Goal: Task Accomplishment & Management: Manage account settings

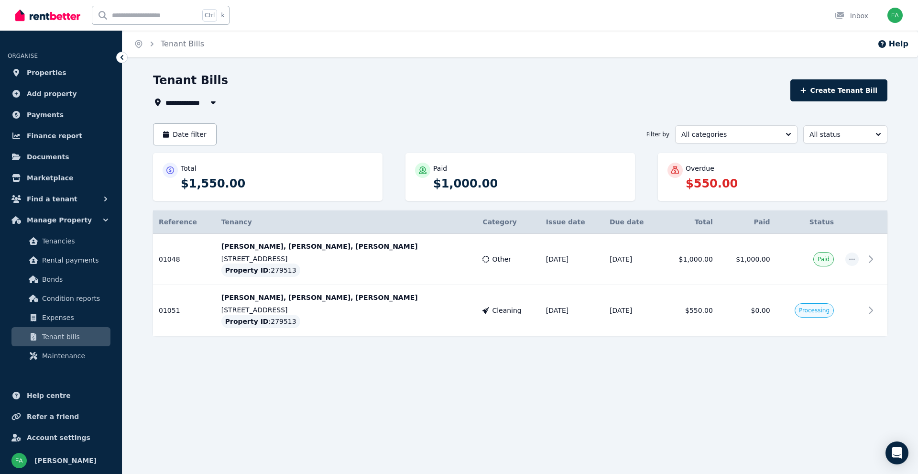
drag, startPoint x: 410, startPoint y: 76, endPoint x: 431, endPoint y: 70, distance: 21.7
click at [410, 75] on div "Tenant Bills" at bounding box center [468, 82] width 631 height 18
drag, startPoint x: 474, startPoint y: 117, endPoint x: 486, endPoint y: 18, distance: 100.1
click at [475, 117] on div "**********" at bounding box center [520, 221] width 734 height 297
click at [816, 311] on span "Processing" at bounding box center [814, 310] width 31 height 8
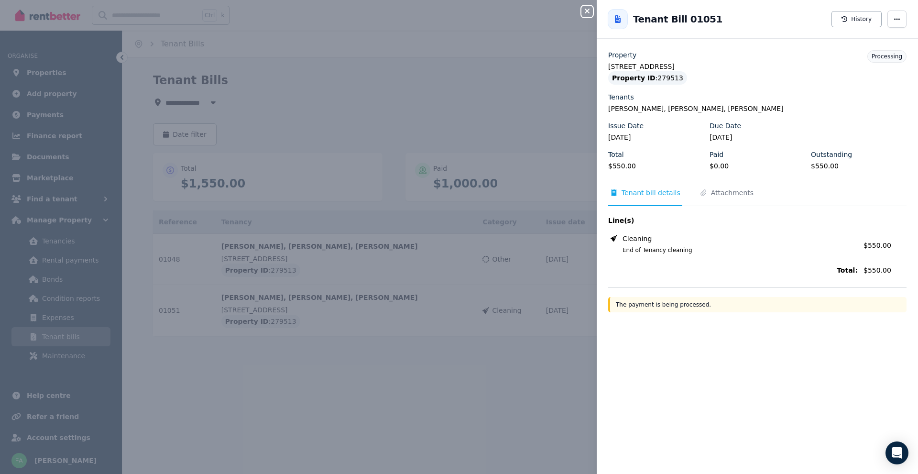
click at [466, 34] on div "Close panel Back to Tenant Bill 01051 History Property [STREET_ADDRESS] Propert…" at bounding box center [459, 237] width 918 height 474
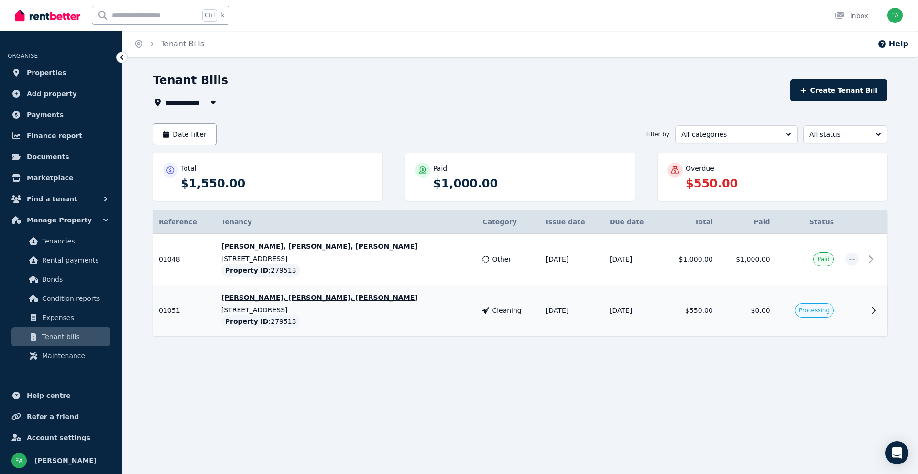
click at [875, 313] on icon at bounding box center [873, 309] width 11 height 11
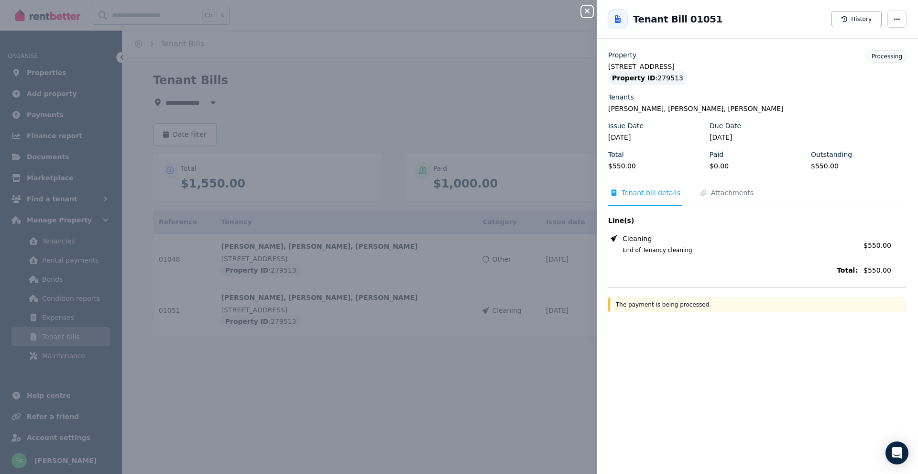
click at [588, 8] on icon "button" at bounding box center [586, 11] width 11 height 8
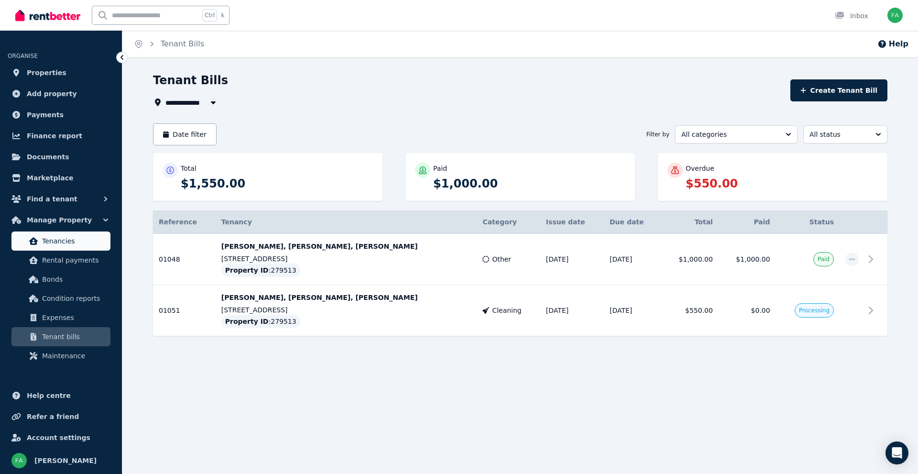
click at [57, 241] on span "Tenancies" at bounding box center [74, 240] width 65 height 11
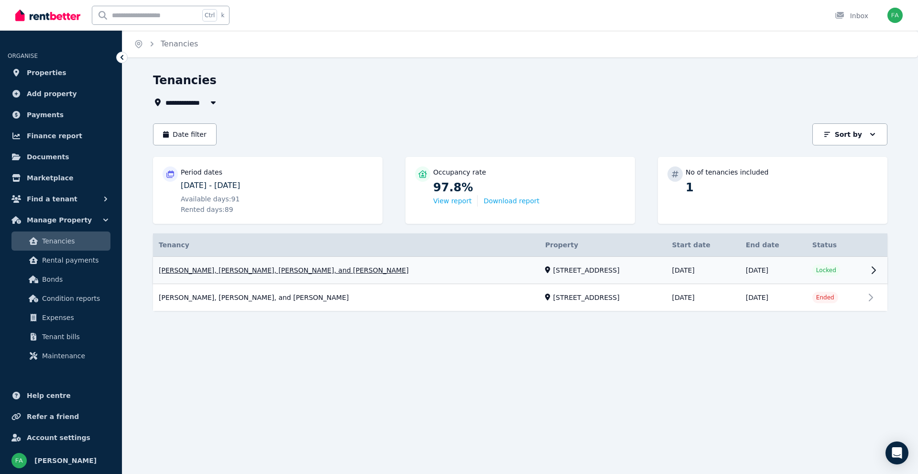
click at [299, 267] on link "View property details" at bounding box center [520, 270] width 734 height 27
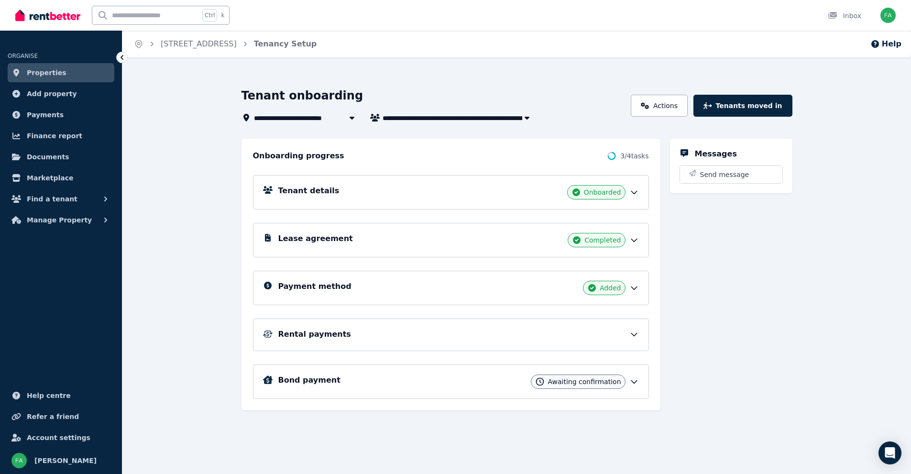
click at [631, 380] on icon at bounding box center [634, 381] width 6 height 3
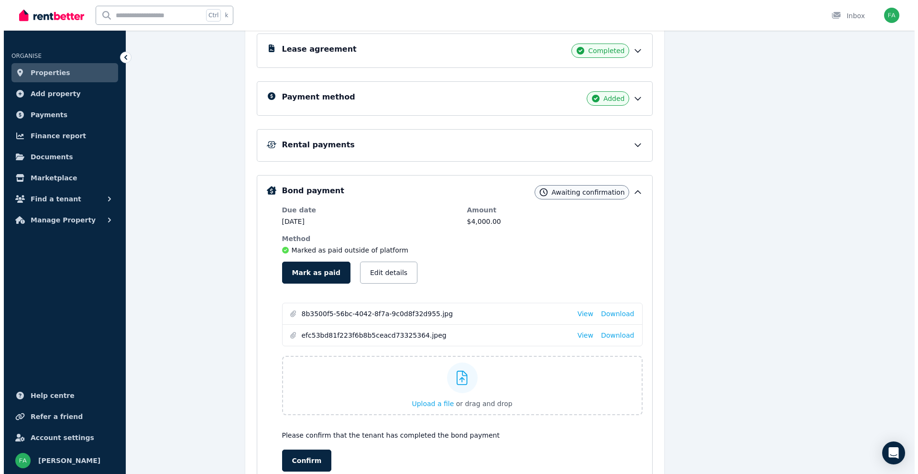
scroll to position [191, 0]
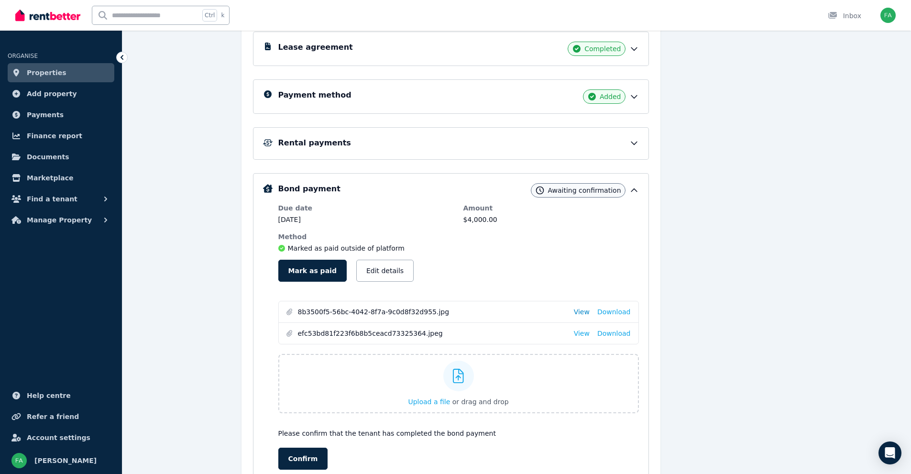
click at [585, 313] on link "View" at bounding box center [582, 312] width 16 height 10
click at [307, 270] on button "Mark as paid" at bounding box center [312, 271] width 68 height 22
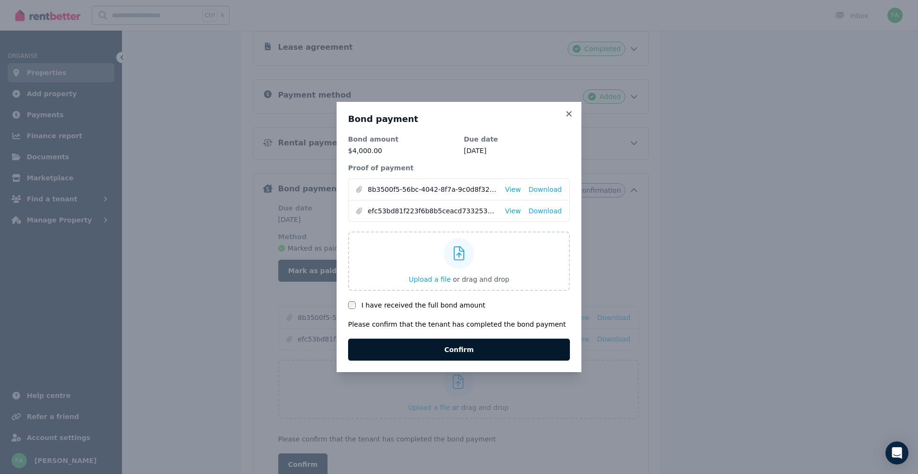
click at [446, 354] on button "Confirm" at bounding box center [459, 349] width 222 height 22
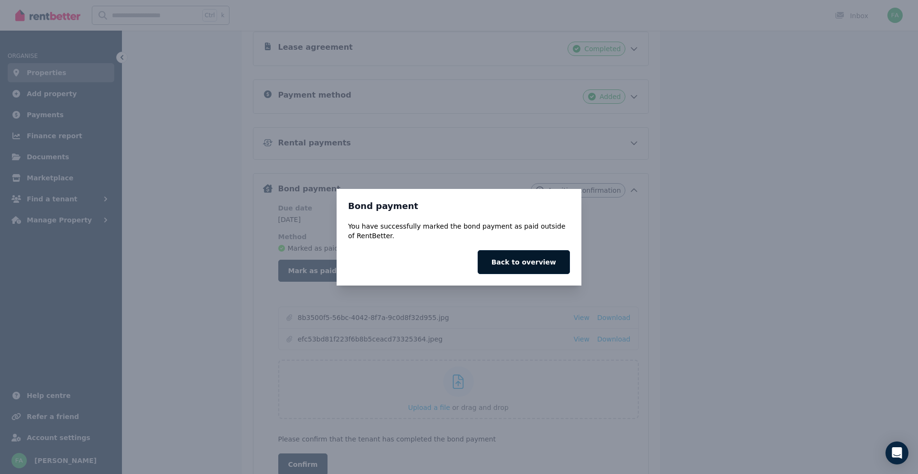
click at [526, 263] on button "Back to overview" at bounding box center [524, 262] width 92 height 24
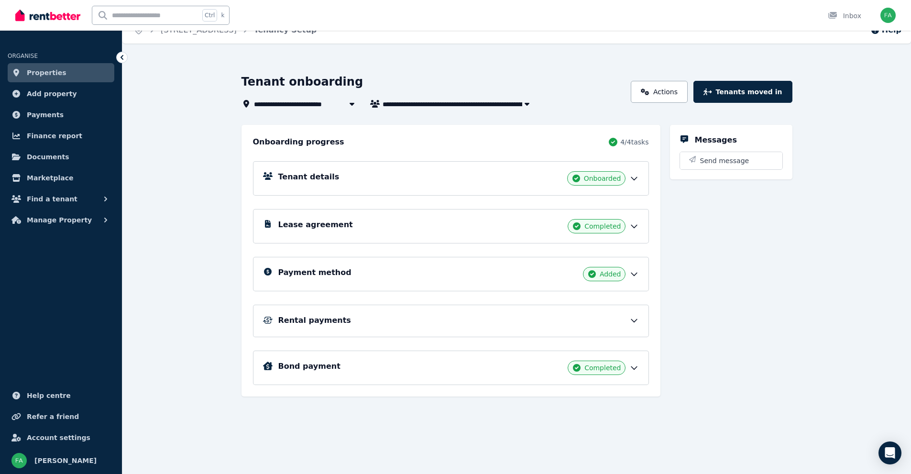
scroll to position [15, 0]
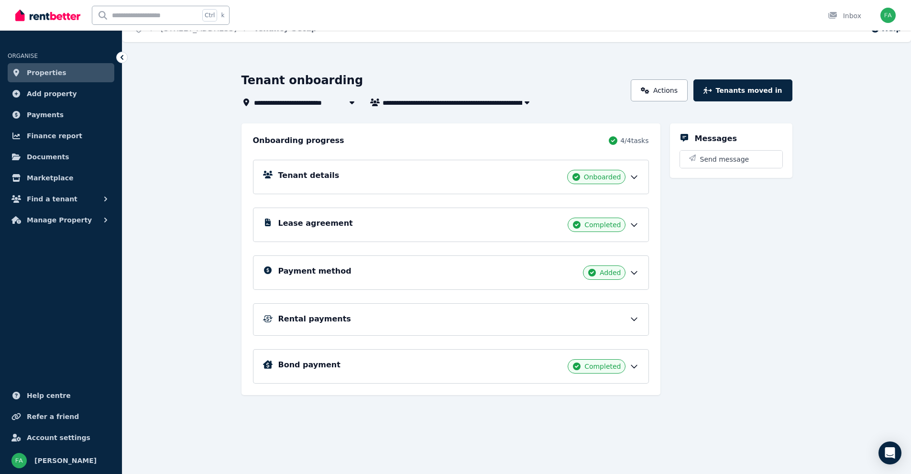
click at [637, 319] on icon at bounding box center [634, 319] width 10 height 10
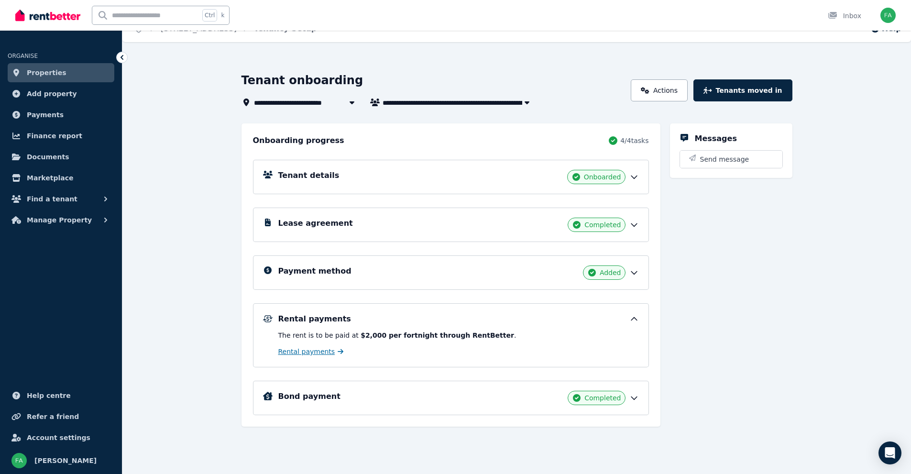
click at [298, 351] on span "Rental payments" at bounding box center [306, 352] width 57 height 10
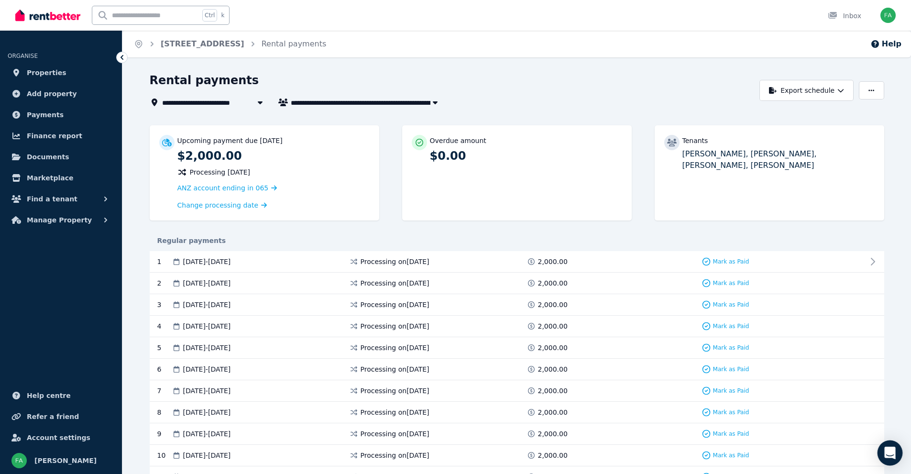
click at [887, 456] on icon "Open Intercom Messenger" at bounding box center [889, 452] width 11 height 12
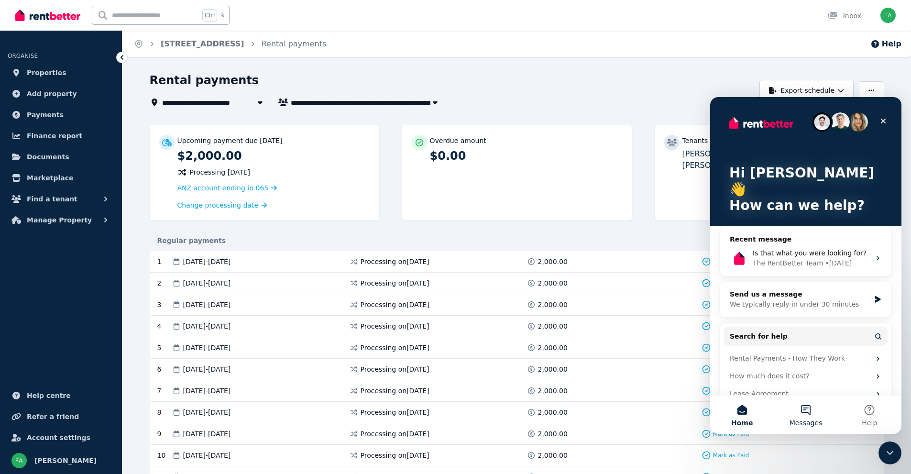
click at [803, 410] on button "Messages" at bounding box center [805, 414] width 64 height 38
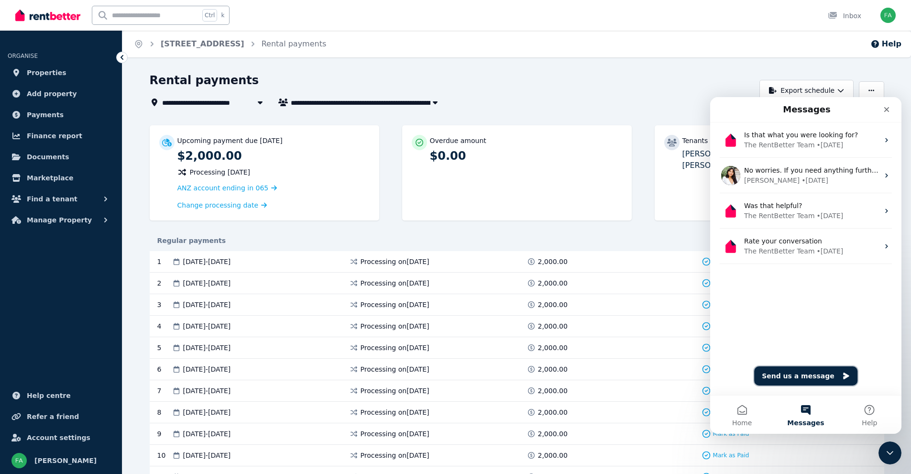
click at [804, 375] on button "Send us a message" at bounding box center [805, 375] width 103 height 19
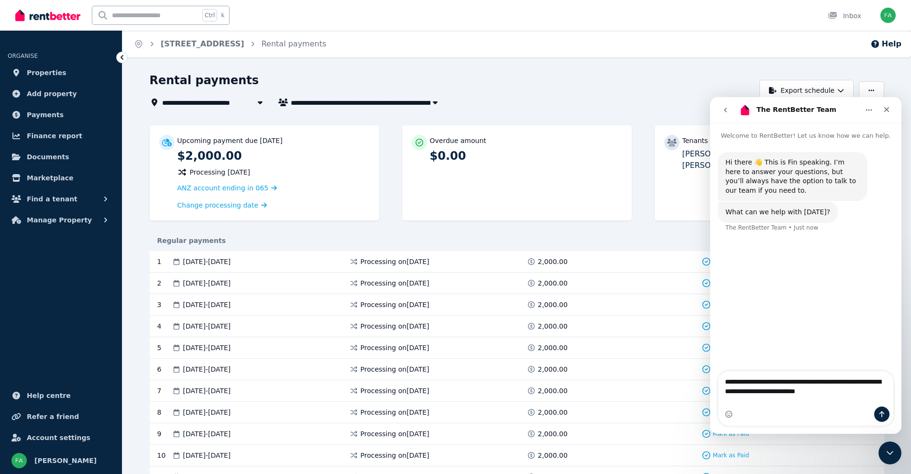
click at [821, 392] on textarea "**********" at bounding box center [805, 384] width 175 height 26
drag, startPoint x: 848, startPoint y: 388, endPoint x: 888, endPoint y: 352, distance: 53.1
click at [849, 388] on textarea "**********" at bounding box center [805, 384] width 175 height 26
click at [736, 397] on textarea "**********" at bounding box center [805, 384] width 175 height 26
drag, startPoint x: 771, startPoint y: 402, endPoint x: 775, endPoint y: 372, distance: 30.0
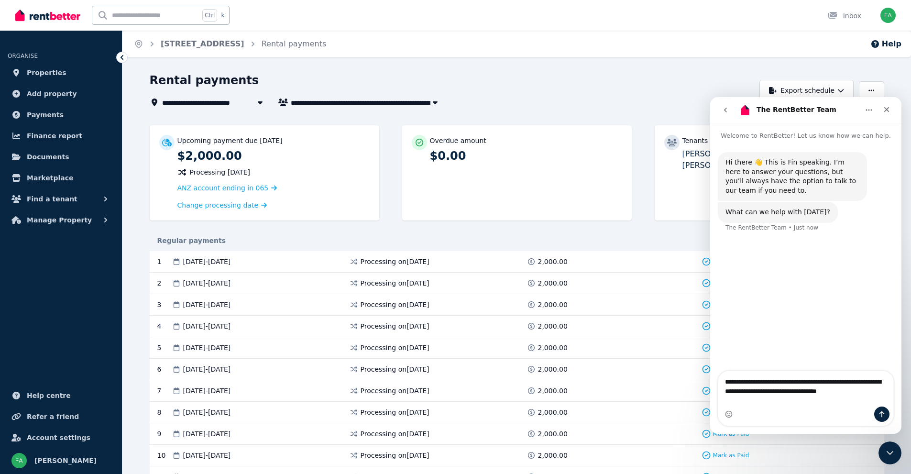
click at [771, 397] on textarea "**********" at bounding box center [805, 384] width 175 height 26
type textarea "**********"
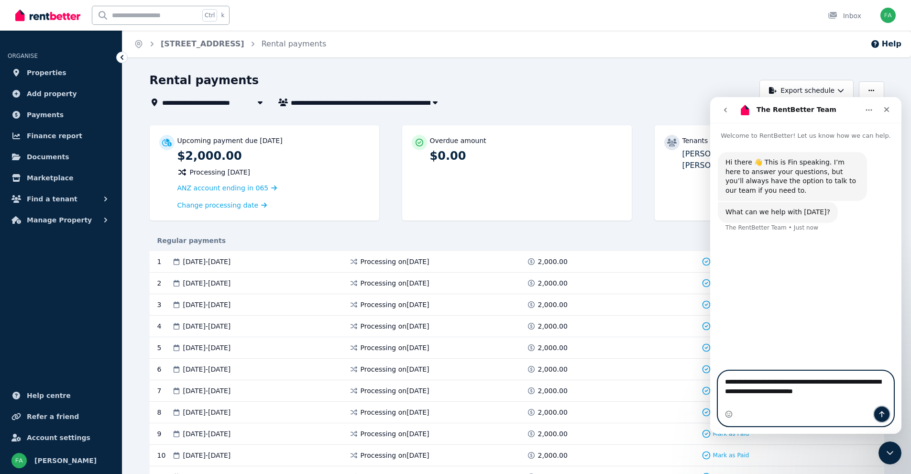
click at [882, 409] on button "Send a message…" at bounding box center [881, 413] width 15 height 15
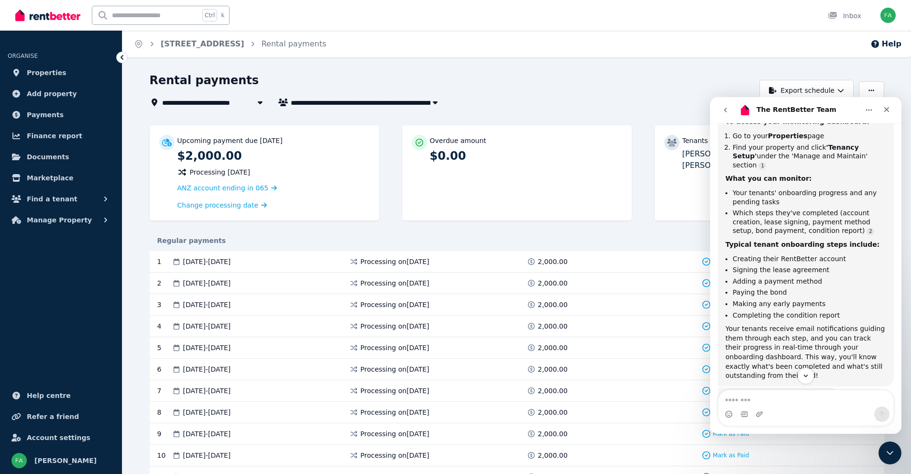
scroll to position [269, 0]
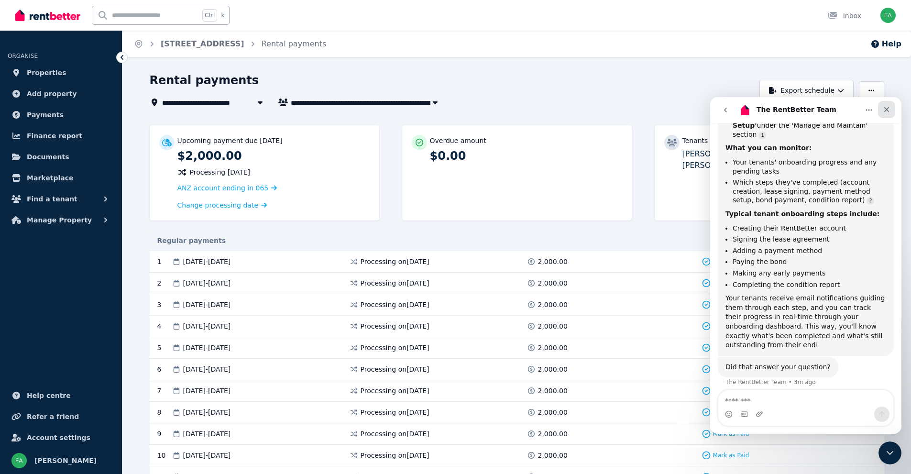
click at [889, 109] on icon "Close" at bounding box center [886, 110] width 8 height 8
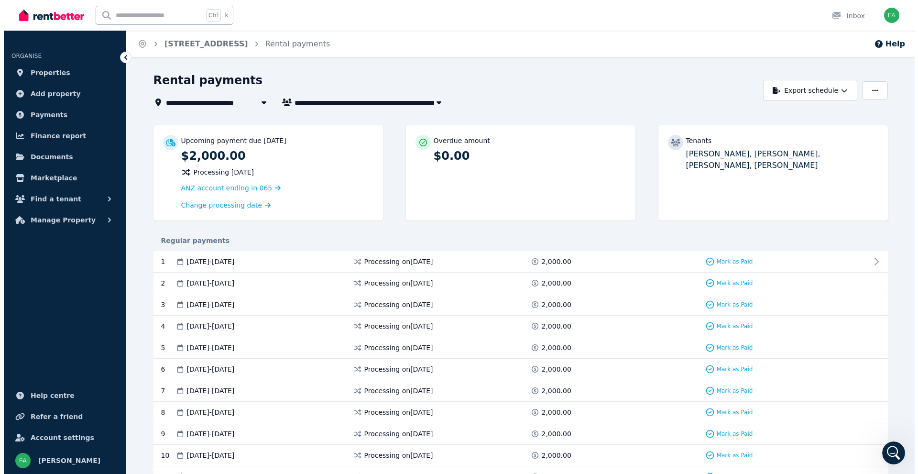
scroll to position [198, 0]
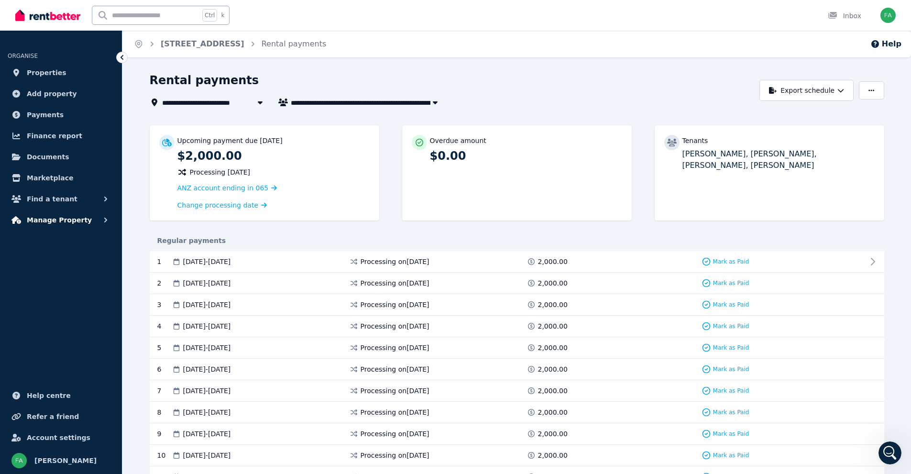
click at [38, 218] on span "Manage Property" at bounding box center [59, 219] width 65 height 11
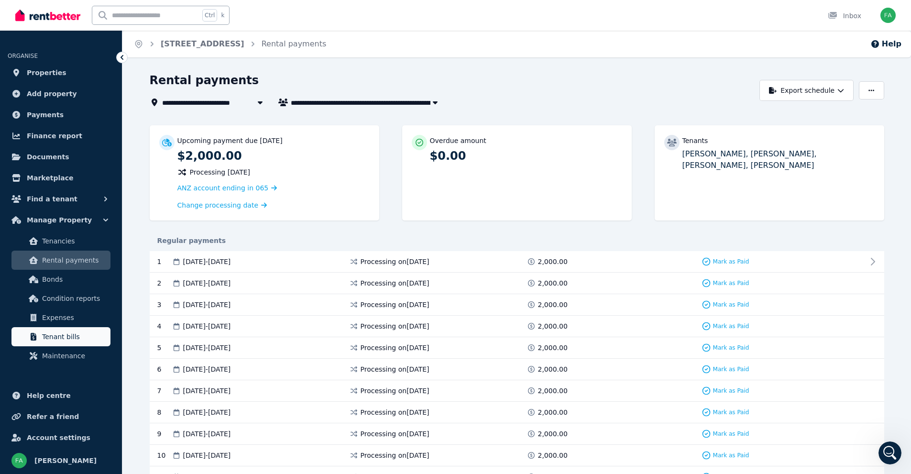
click at [54, 338] on span "Tenant bills" at bounding box center [74, 336] width 65 height 11
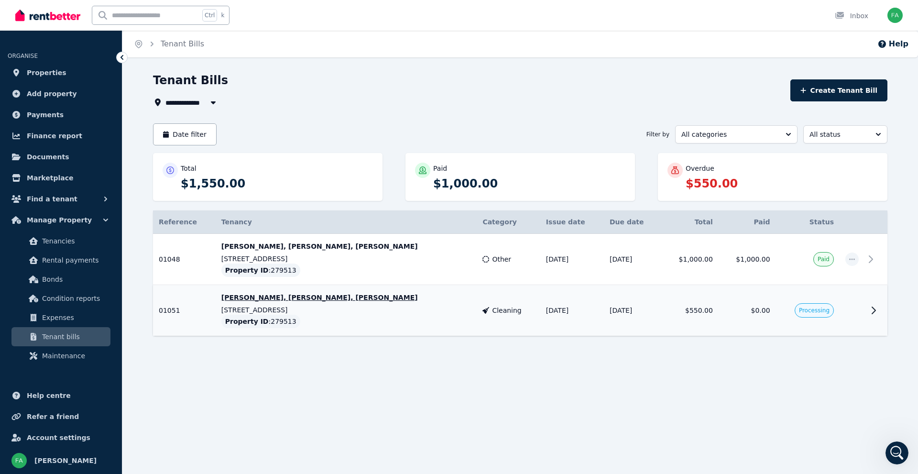
click at [873, 307] on icon at bounding box center [873, 309] width 11 height 11
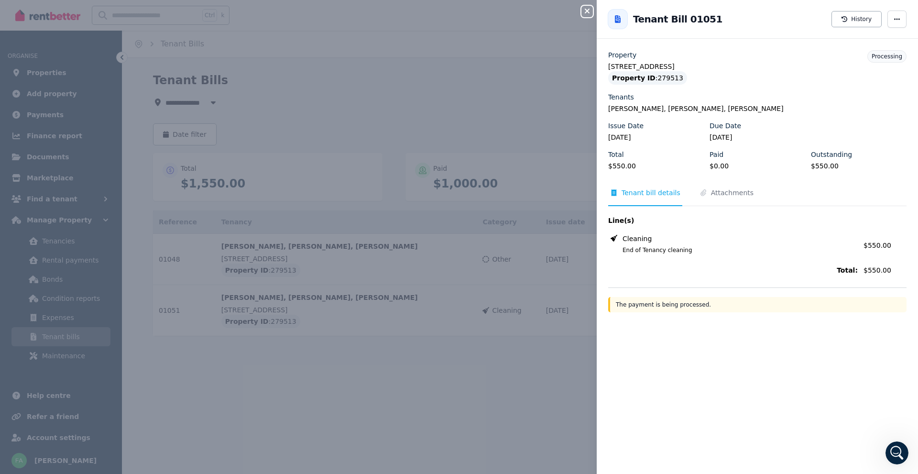
click at [585, 9] on icon "button" at bounding box center [586, 11] width 11 height 8
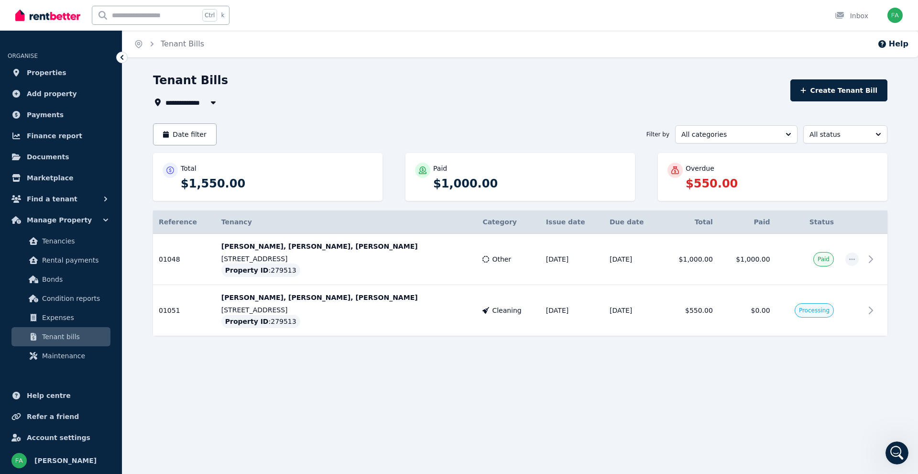
click at [430, 86] on div "Tenant Bills" at bounding box center [468, 82] width 631 height 18
drag, startPoint x: 678, startPoint y: 171, endPoint x: 583, endPoint y: 91, distance: 123.9
click at [678, 170] on icon at bounding box center [675, 170] width 10 height 8
click at [508, 51] on div "Home Tenant Bills Help" at bounding box center [519, 44] width 795 height 27
click at [872, 303] on td at bounding box center [875, 310] width 23 height 51
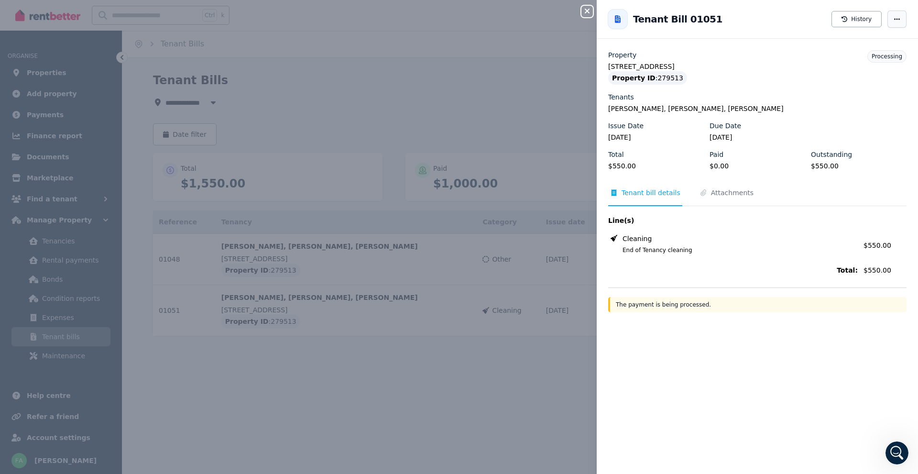
click at [893, 17] on icon "button" at bounding box center [897, 19] width 8 height 7
click at [470, 60] on div "Close panel Back to Tenant Bill 01051 History Resend tenant bill Create expense…" at bounding box center [459, 237] width 918 height 474
click at [588, 8] on icon "button" at bounding box center [586, 11] width 11 height 8
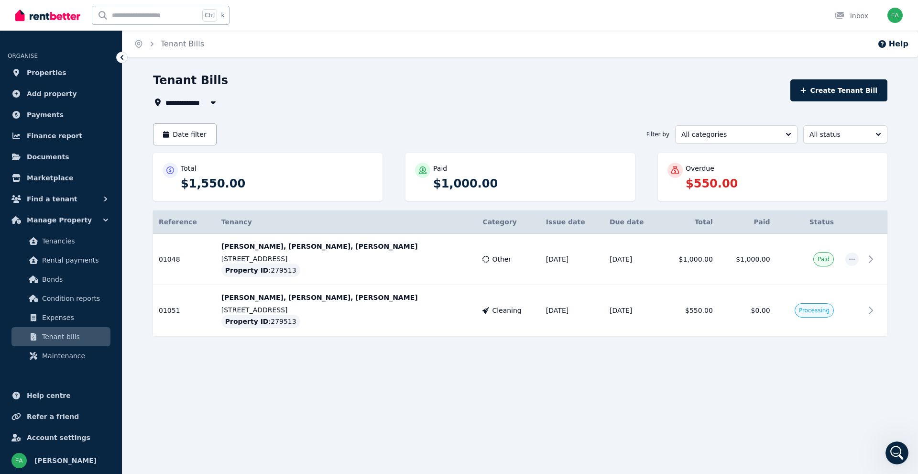
click at [513, 56] on div "Home Tenant Bills Help" at bounding box center [519, 44] width 795 height 27
